Goal: Transaction & Acquisition: Purchase product/service

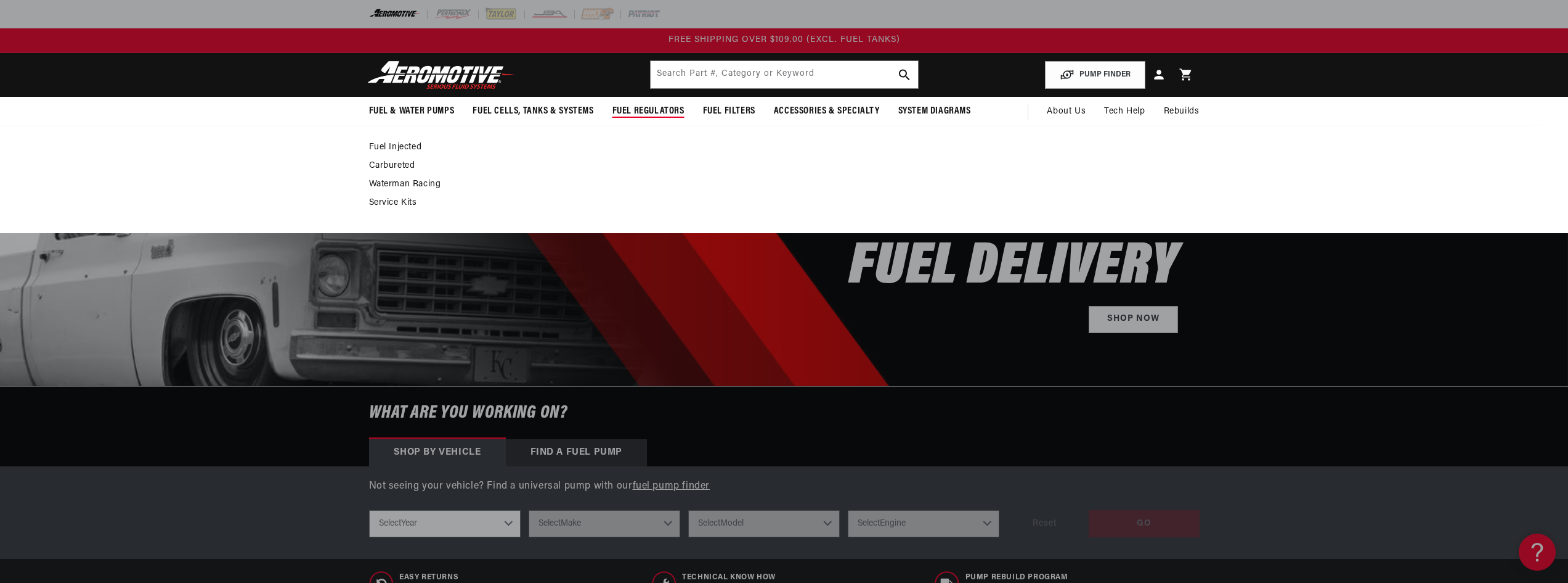
click at [396, 204] on link "Service Kits" at bounding box center [778, 203] width 818 height 12
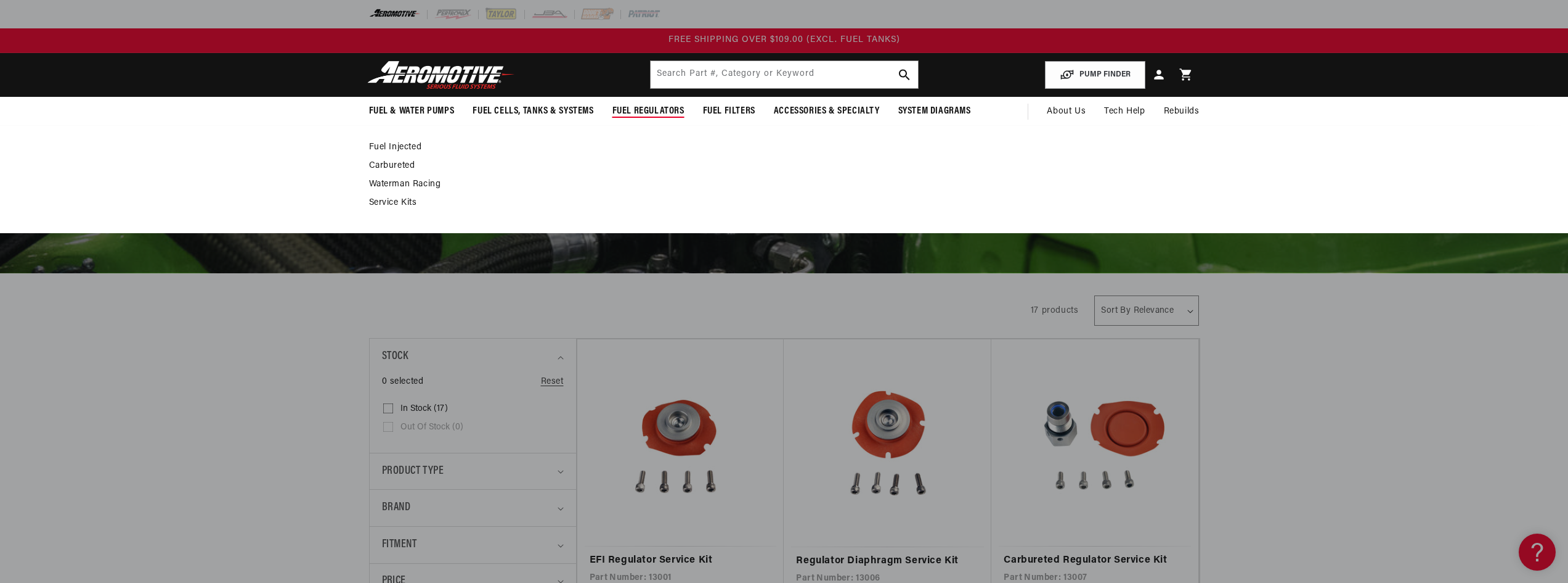
click at [656, 112] on span "Fuel Regulators" at bounding box center [648, 111] width 72 height 13
click at [394, 143] on link "Fuel Injected" at bounding box center [778, 147] width 818 height 12
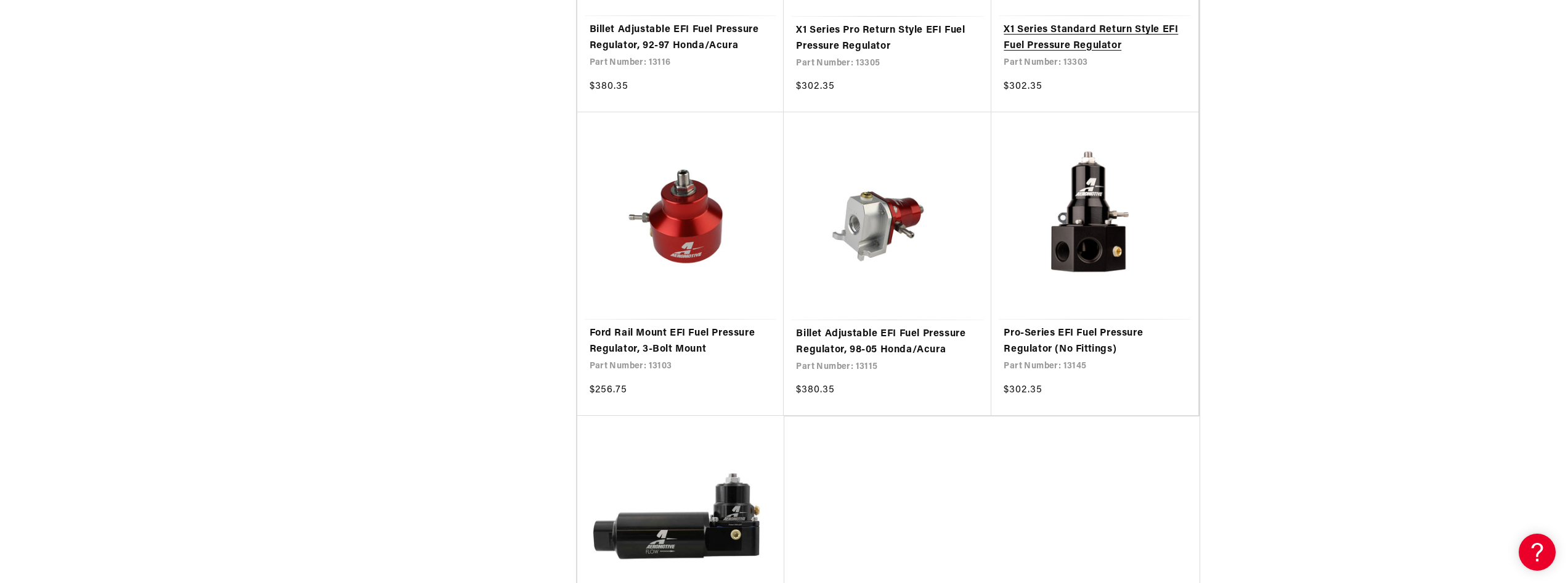
scroll to position [2405, 0]
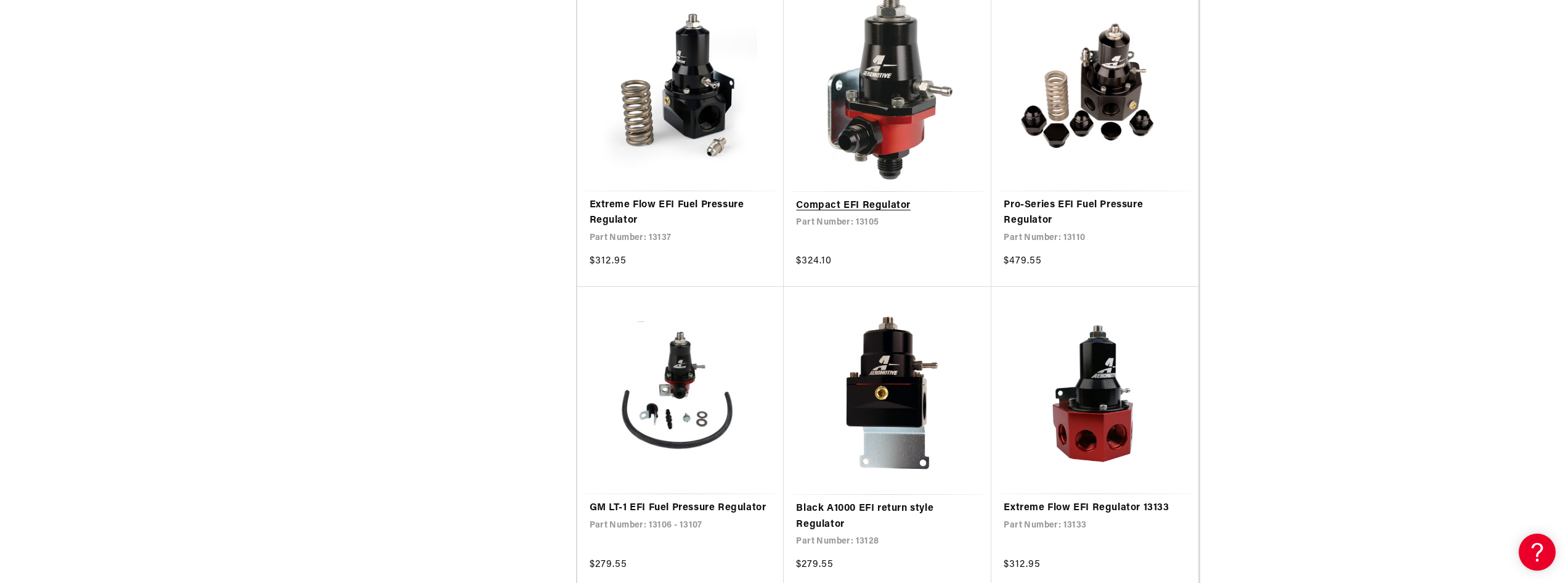
scroll to position [1727, 0]
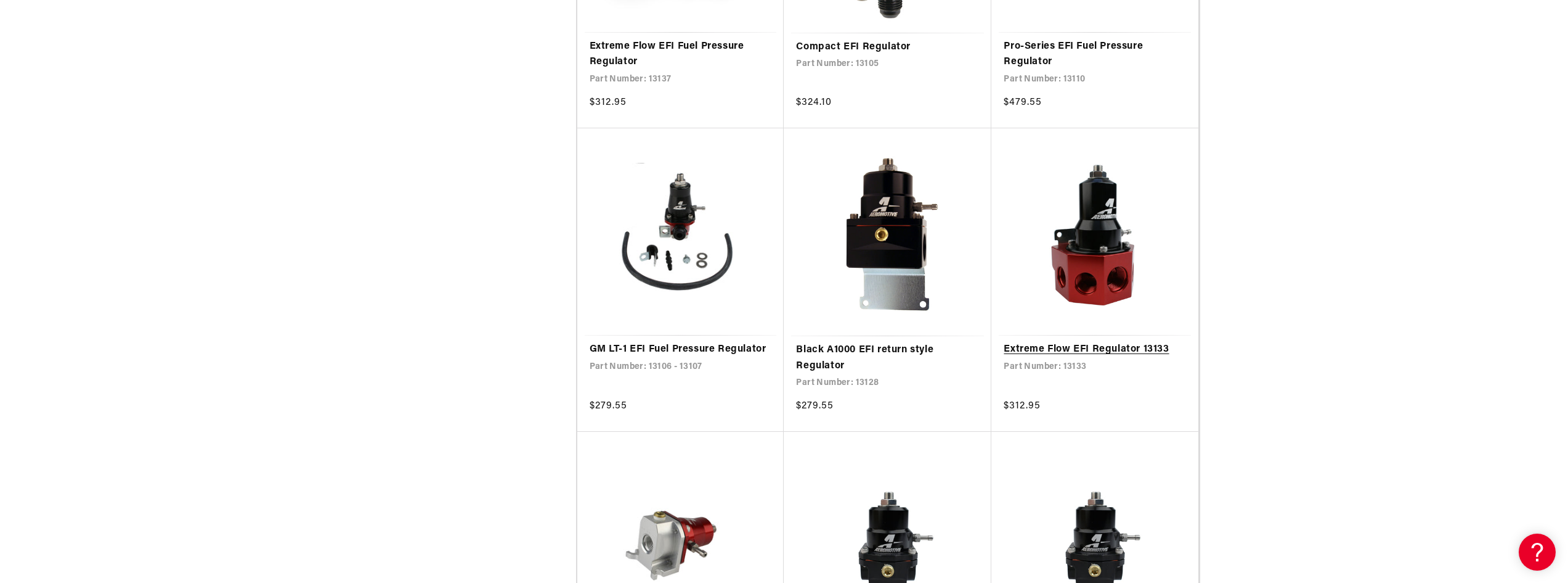
click at [1111, 342] on link "Extreme Flow EFI Regulator 13133" at bounding box center [1095, 349] width 183 height 16
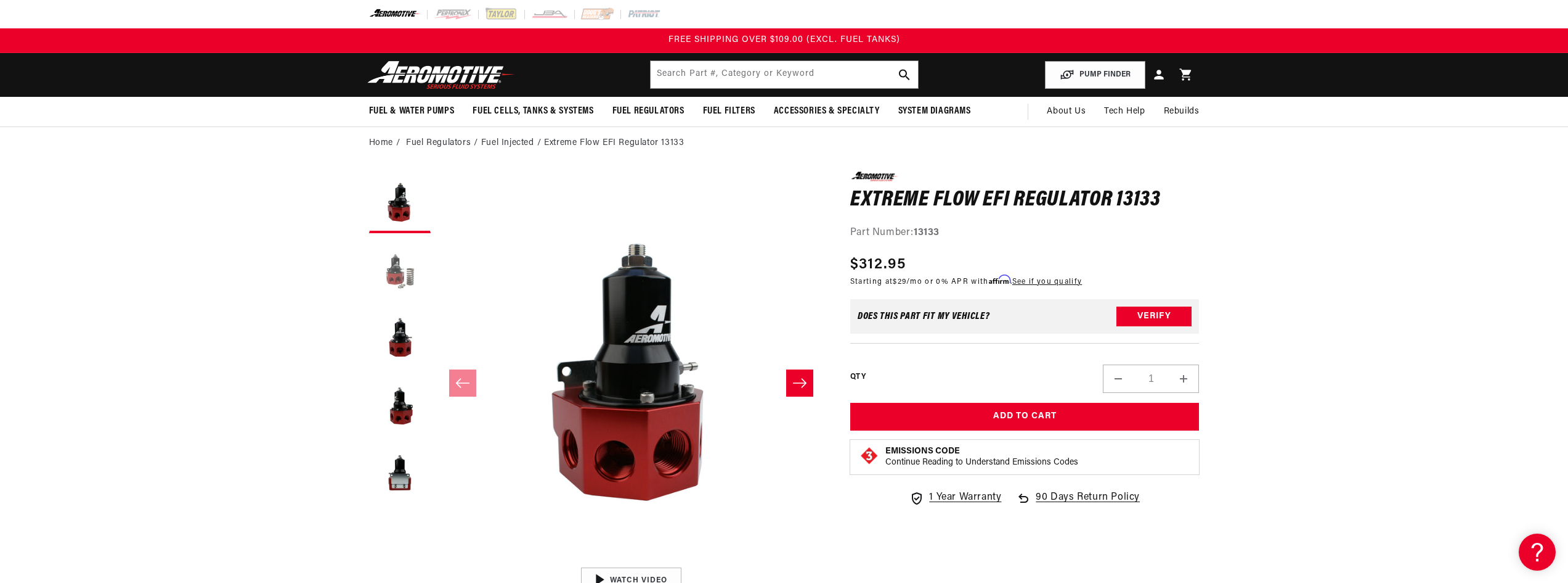
click at [405, 272] on button "Load image 2 in gallery view" at bounding box center [400, 270] width 62 height 62
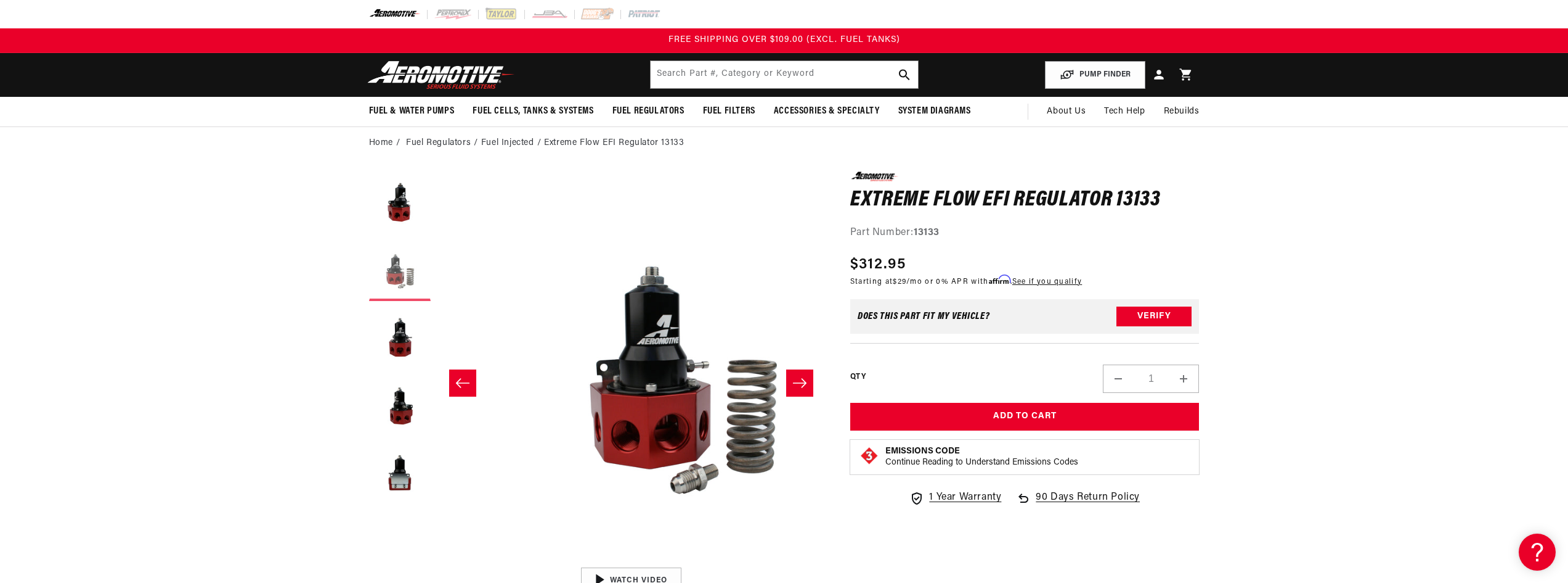
scroll to position [0, 388]
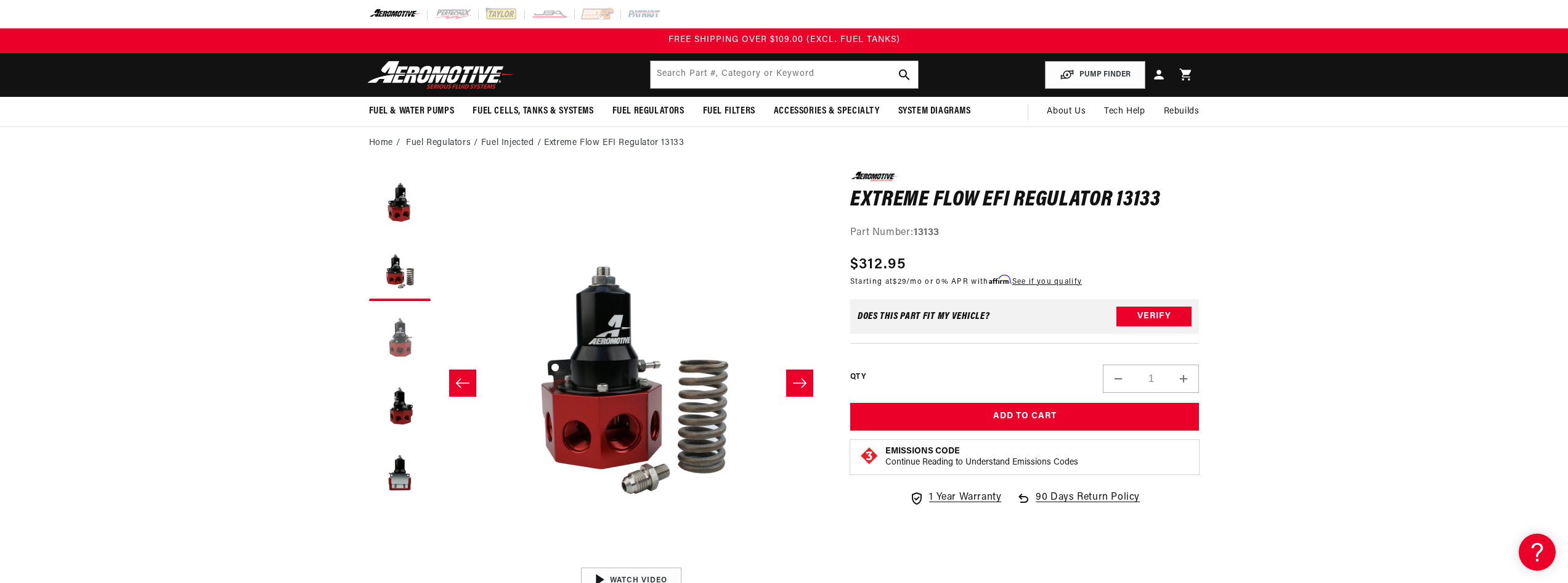
click at [405, 337] on button "Load image 3 in gallery view" at bounding box center [400, 338] width 62 height 62
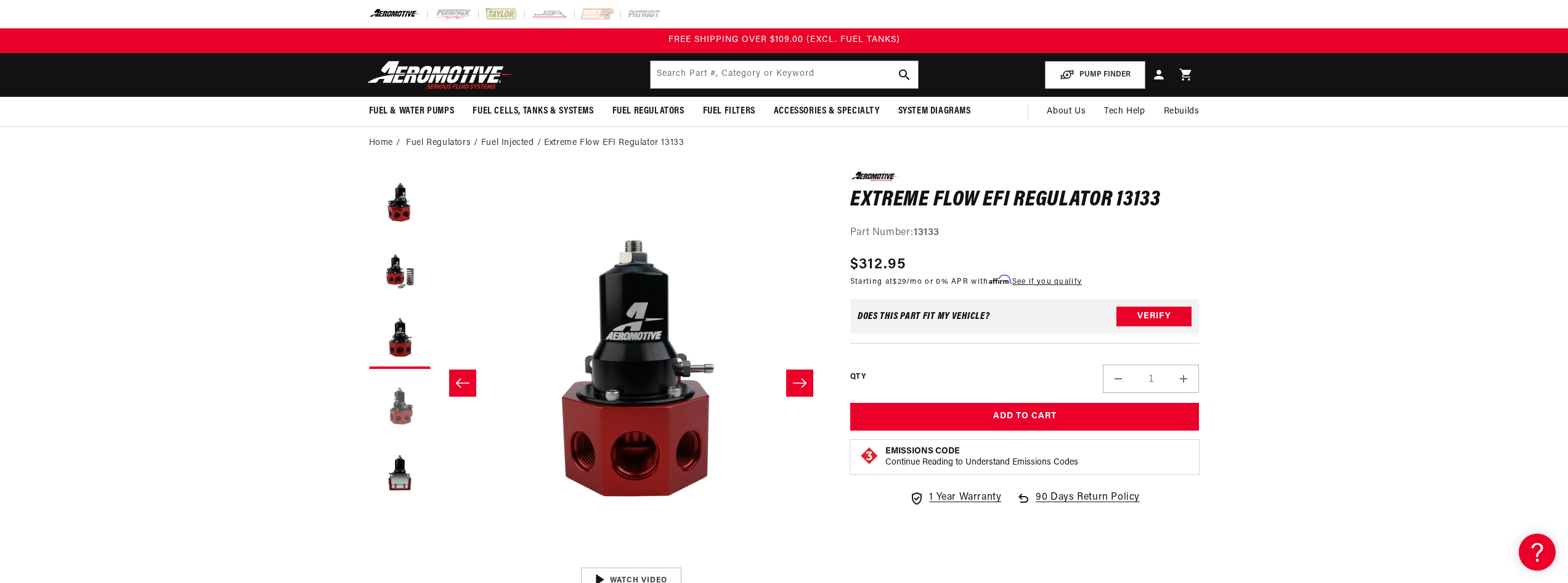
click at [398, 403] on button "Load image 4 in gallery view" at bounding box center [400, 406] width 62 height 62
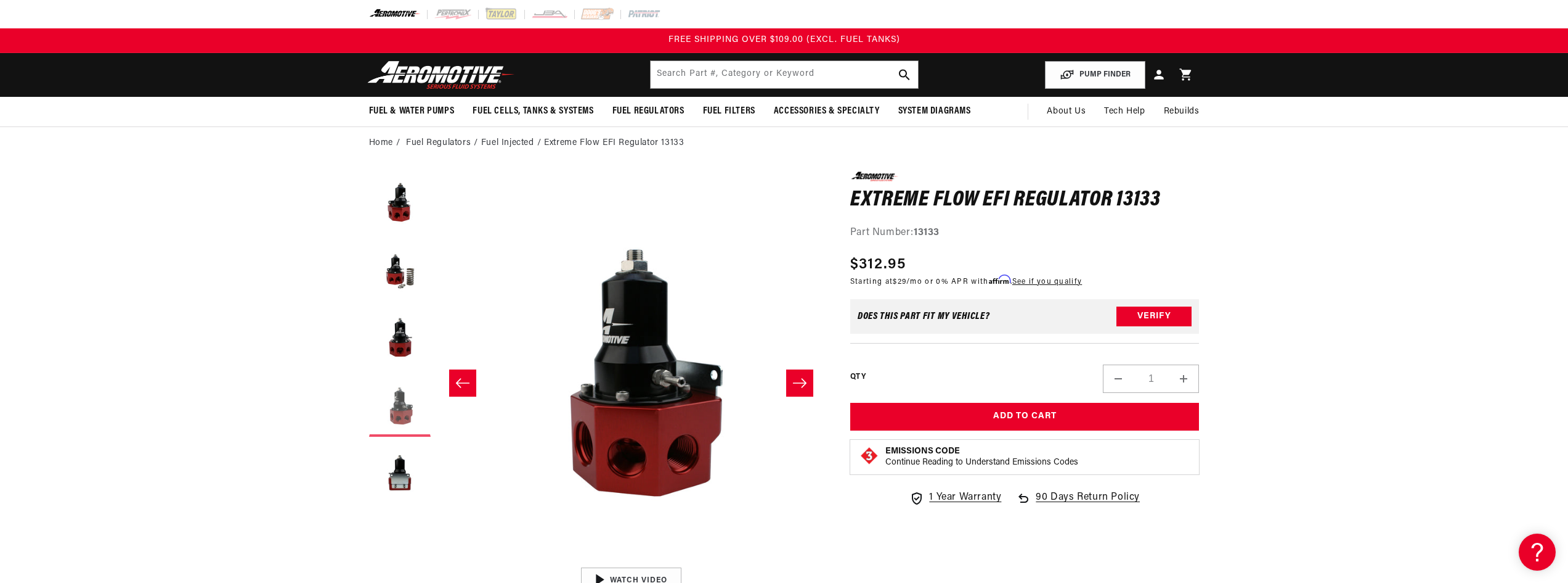
scroll to position [0, 1167]
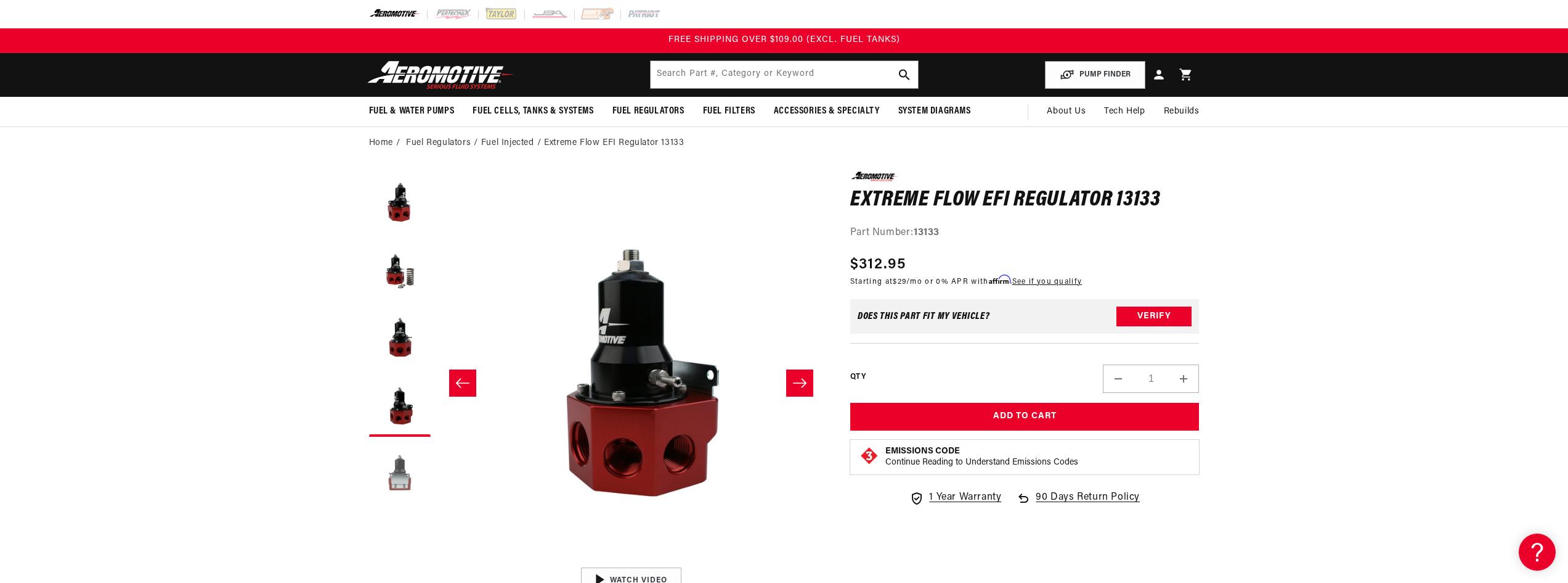
click at [388, 477] on button "Load image 5 in gallery view" at bounding box center [400, 473] width 62 height 62
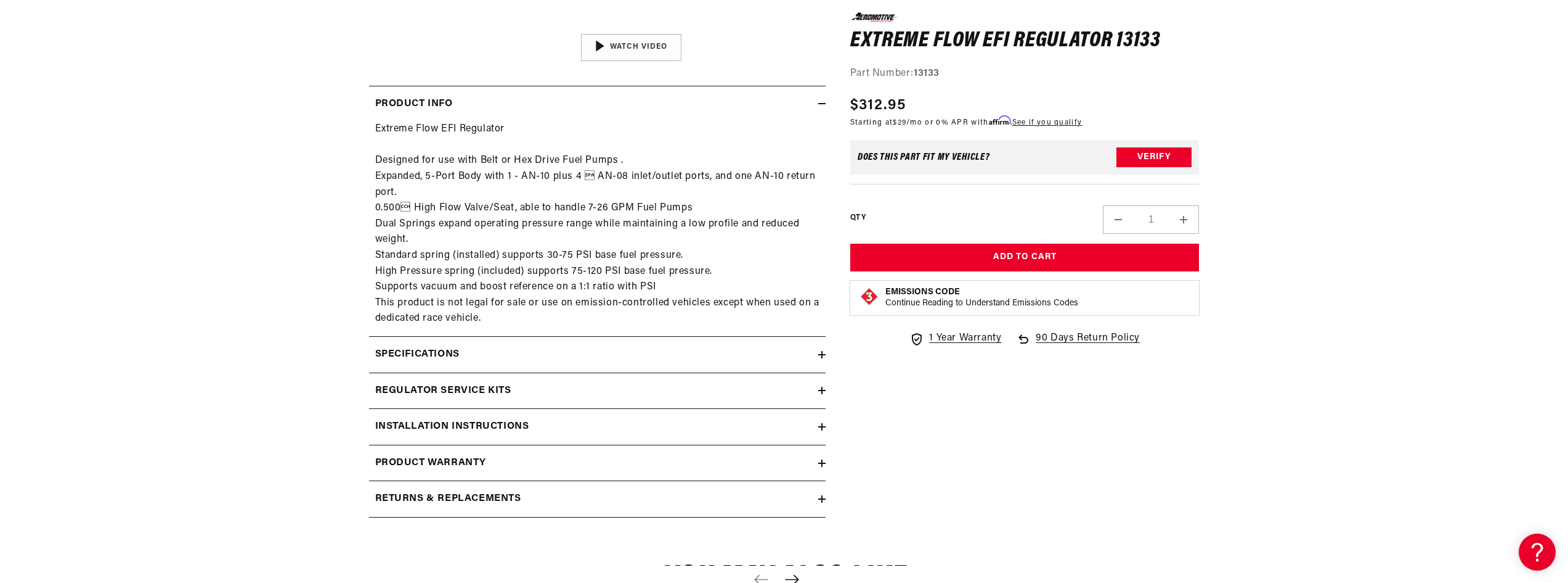
scroll to position [555, 0]
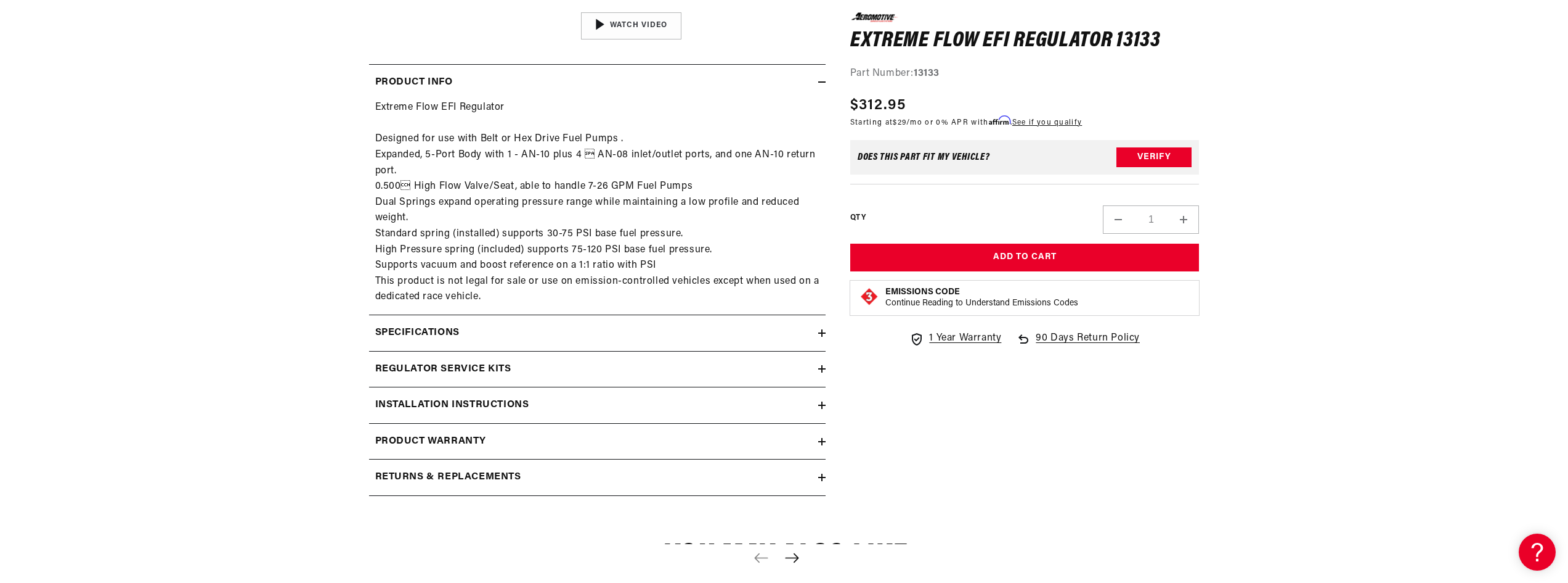
click at [817, 369] on div "Regulator Service Kits" at bounding box center [593, 369] width 449 height 16
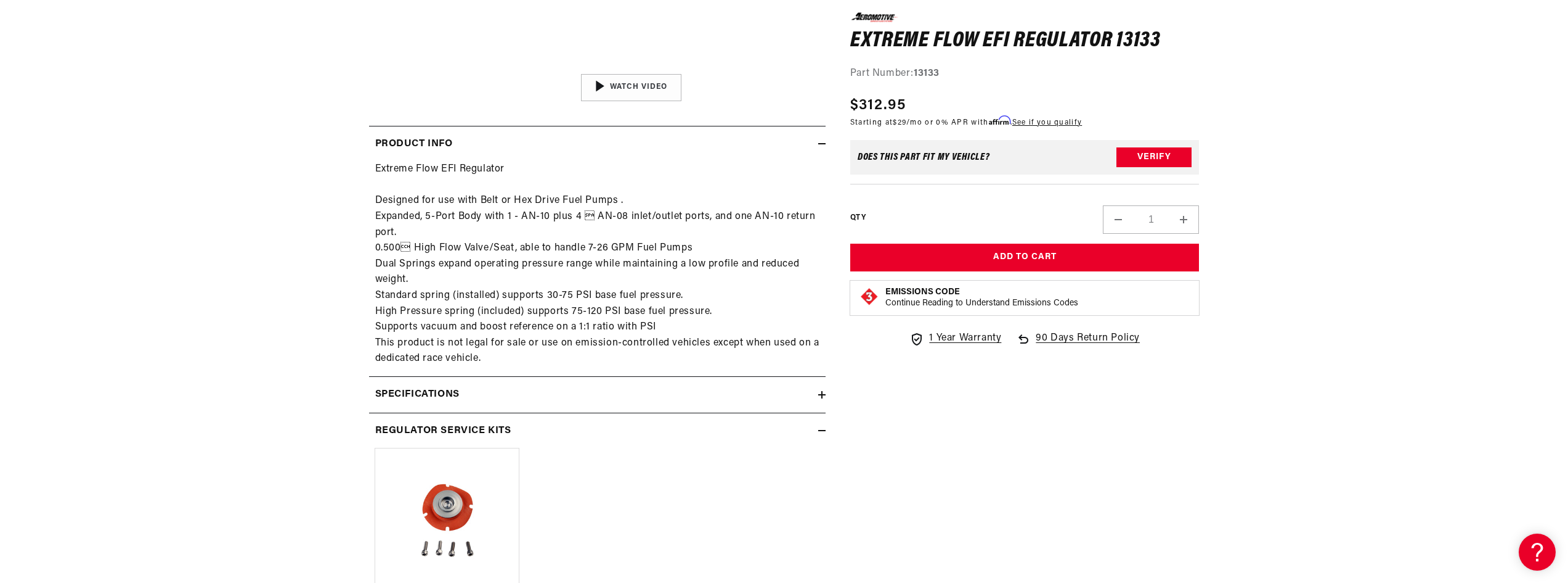
scroll to position [617, 0]
